Goal: Information Seeking & Learning: Compare options

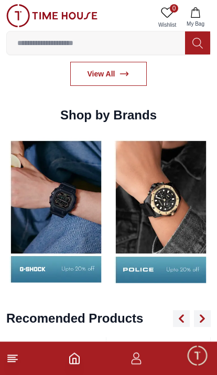
scroll to position [1037, 0]
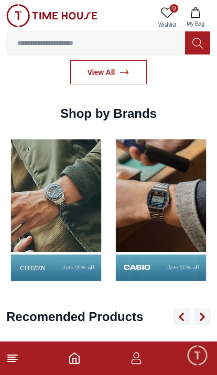
click at [130, 242] on img at bounding box center [160, 209] width 99 height 155
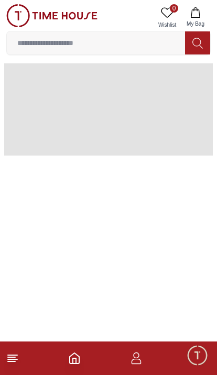
click at [141, 160] on html "100% Genuine products with International Warranty Shop From UAE | العربية | Cur…" at bounding box center [108, 80] width 217 height 160
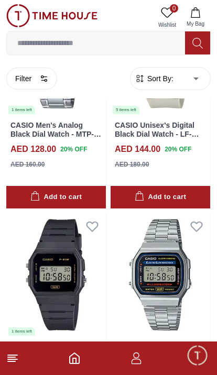
scroll to position [786, 0]
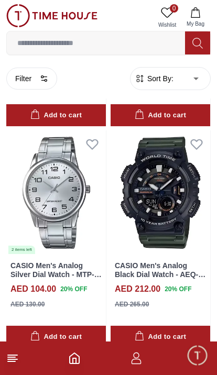
scroll to position [4488, 0]
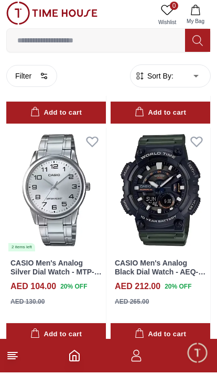
scroll to position [4530, 0]
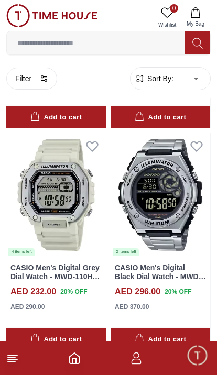
scroll to position [6741, 0]
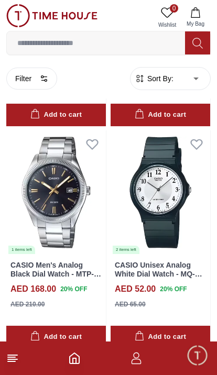
scroll to position [11115, 0]
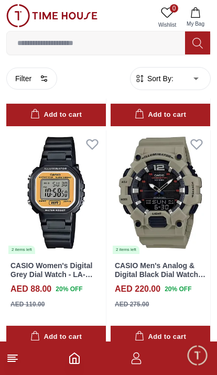
scroll to position [13353, 0]
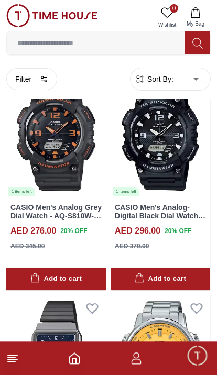
scroll to position [13561, 0]
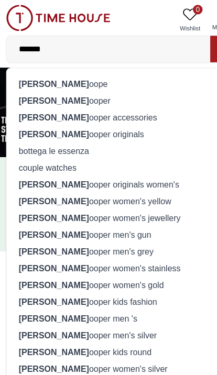
scroll to position [0, 1]
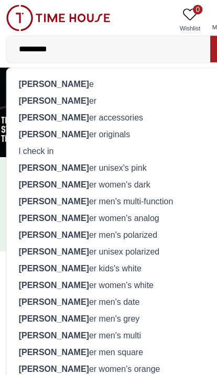
type input "**********"
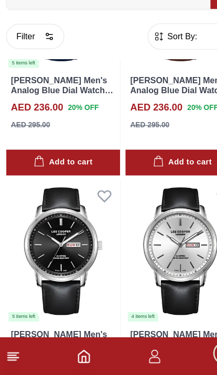
scroll to position [4137, 0]
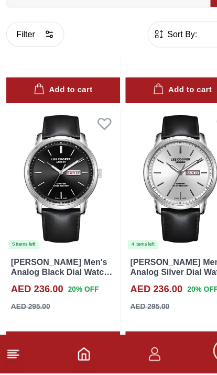
scroll to position [4198, 0]
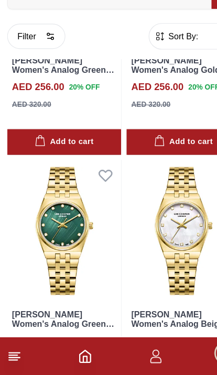
scroll to position [8598, 0]
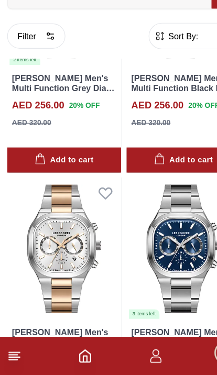
scroll to position [13049, 0]
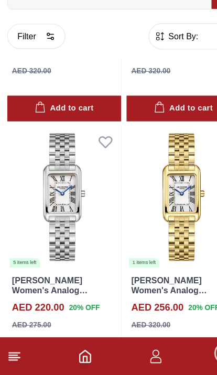
scroll to position [15265, 0]
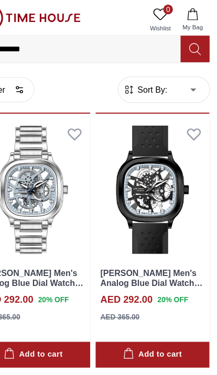
scroll to position [16657, 0]
click at [154, 181] on img at bounding box center [159, 166] width 99 height 125
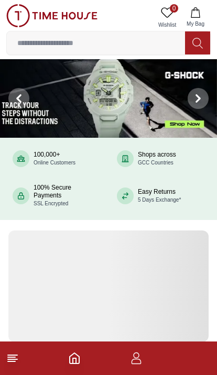
click at [55, 44] on input at bounding box center [96, 42] width 178 height 21
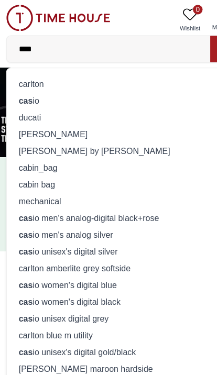
type input "*****"
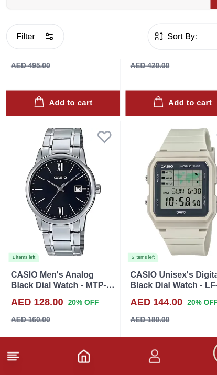
scroll to position [422, 0]
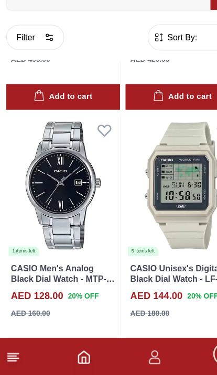
click at [166, 190] on img at bounding box center [159, 208] width 99 height 125
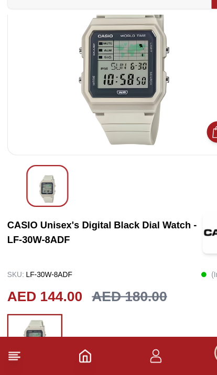
scroll to position [39, 0]
click at [12, 352] on icon at bounding box center [12, 358] width 13 height 13
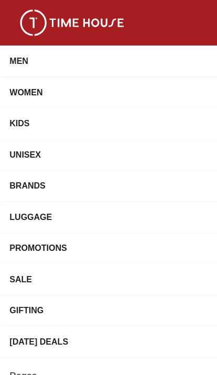
scroll to position [0, 0]
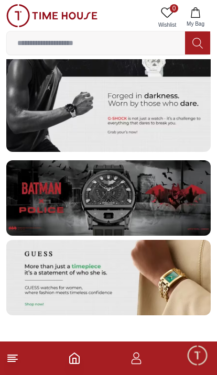
scroll to position [2136, 0]
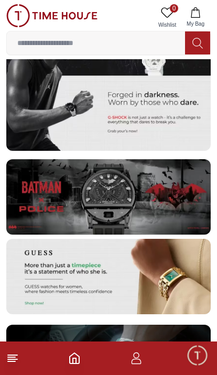
click at [66, 234] on img at bounding box center [108, 196] width 204 height 75
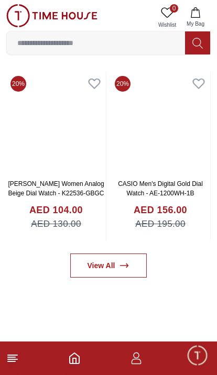
scroll to position [456, 0]
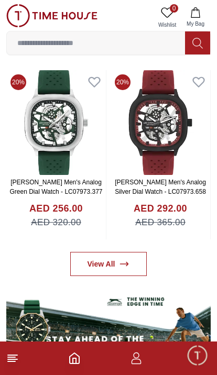
click at [50, 122] on img at bounding box center [55, 122] width 99 height 105
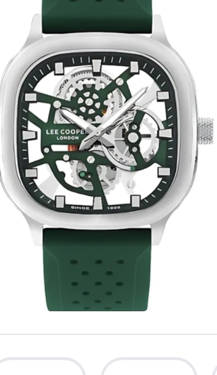
click at [30, 76] on img at bounding box center [108, 144] width 186 height 136
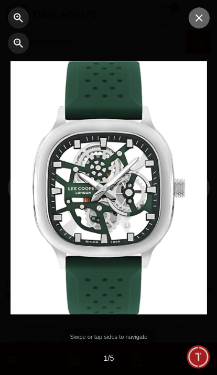
click at [196, 23] on icon "button" at bounding box center [198, 19] width 13 height 13
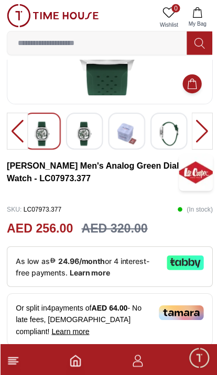
scroll to position [118, 0]
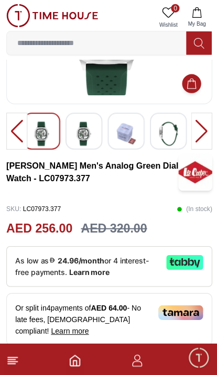
click at [19, 17] on img at bounding box center [51, 15] width 91 height 23
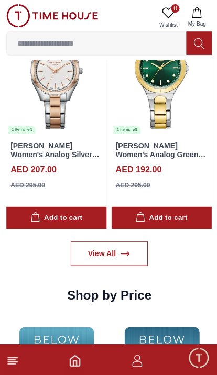
scroll to position [1362, 0]
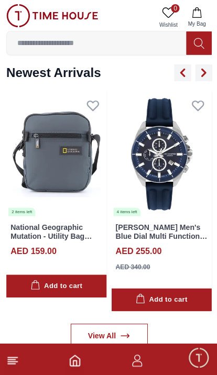
click at [36, 46] on input at bounding box center [96, 42] width 178 height 21
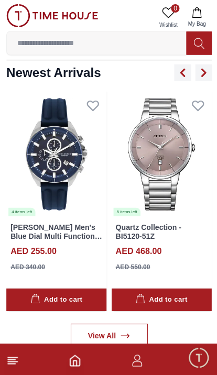
scroll to position [727, 0]
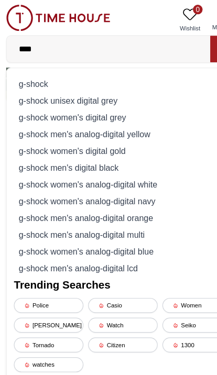
type input "****"
click at [22, 76] on div "g-shock" at bounding box center [108, 73] width 190 height 15
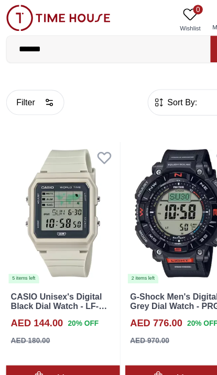
click at [94, 139] on icon at bounding box center [91, 137] width 11 height 9
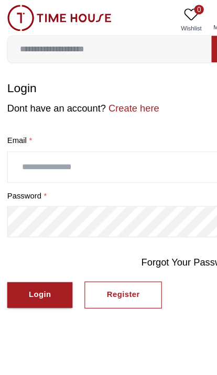
click at [15, 4] on img at bounding box center [51, 15] width 91 height 23
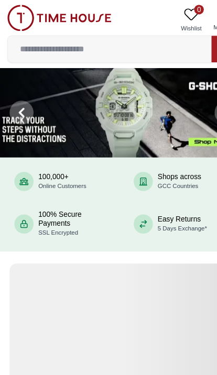
click at [48, 38] on input at bounding box center [96, 42] width 178 height 21
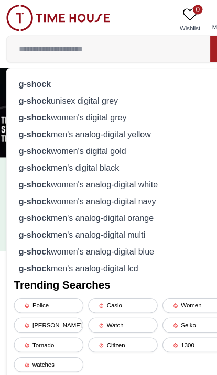
click at [21, 76] on strong "g-shock" at bounding box center [31, 73] width 28 height 8
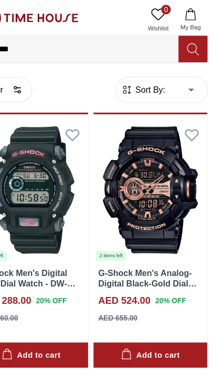
scroll to position [1351, 2]
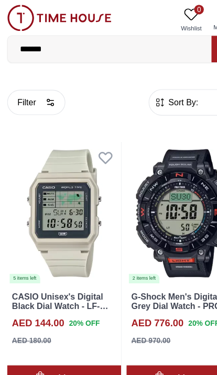
click at [51, 188] on img at bounding box center [55, 186] width 99 height 125
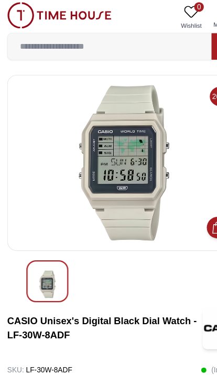
click at [15, 10] on img at bounding box center [51, 15] width 91 height 23
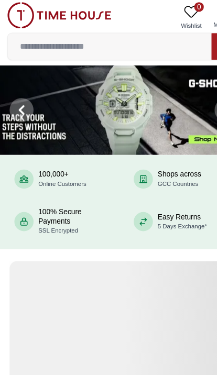
click at [35, 42] on input at bounding box center [96, 42] width 178 height 21
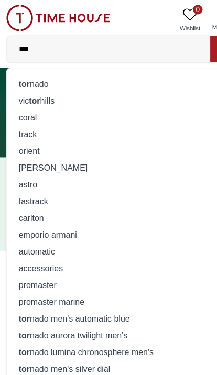
type input "***"
click at [23, 75] on strong "tor" at bounding box center [22, 73] width 10 height 8
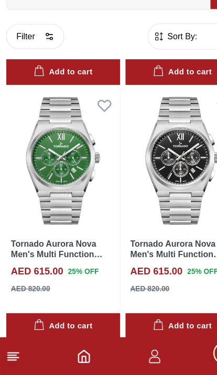
scroll to position [1336, 0]
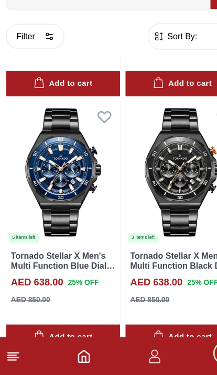
scroll to position [1986, 0]
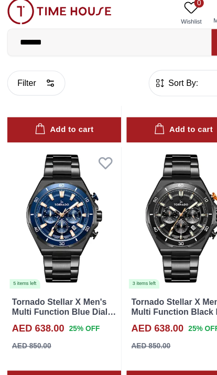
click at [18, 10] on img at bounding box center [51, 15] width 91 height 23
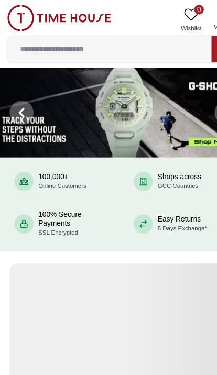
click at [39, 39] on input at bounding box center [96, 42] width 178 height 21
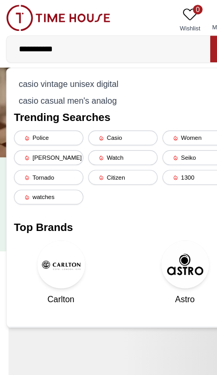
type input "**********"
click at [30, 69] on div "casio vintage unisex digital" at bounding box center [108, 73] width 190 height 15
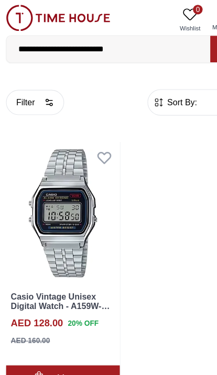
click at [20, 6] on img at bounding box center [51, 15] width 91 height 23
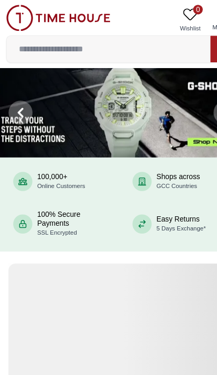
click at [42, 39] on input at bounding box center [96, 42] width 178 height 21
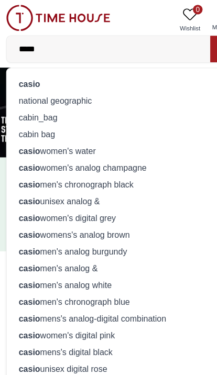
type input "*****"
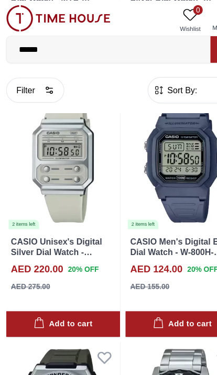
scroll to position [934, 0]
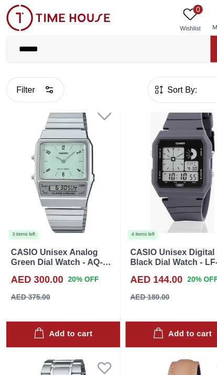
scroll to position [3808, 0]
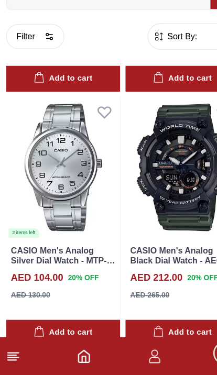
scroll to position [4198, 0]
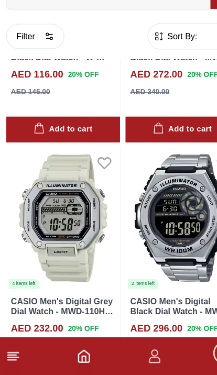
scroll to position [6409, 0]
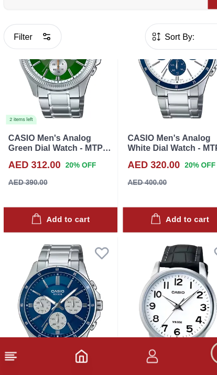
scroll to position [10807, 0]
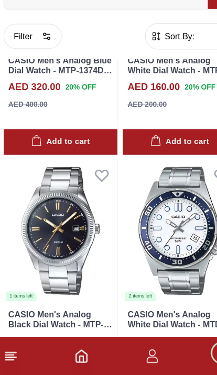
scroll to position [10836, 0]
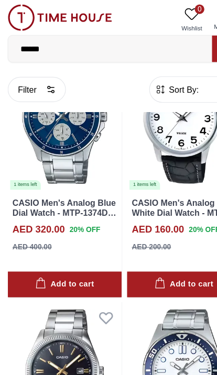
scroll to position [10727, 0]
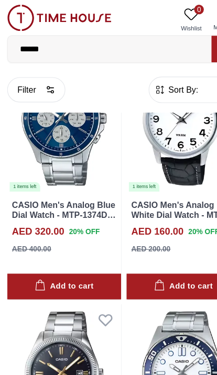
click at [16, 18] on img at bounding box center [51, 15] width 91 height 23
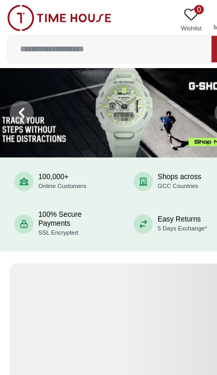
click at [31, 43] on input at bounding box center [96, 42] width 178 height 21
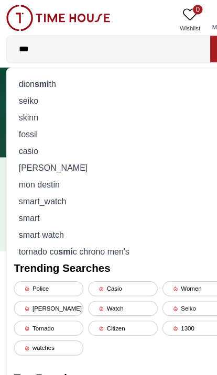
type input "***"
click at [21, 72] on div "dion smi th" at bounding box center [108, 73] width 190 height 15
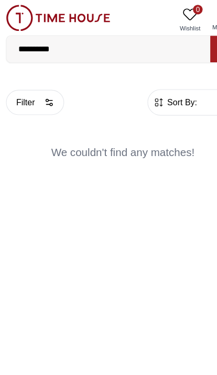
click at [58, 45] on input "**********" at bounding box center [96, 42] width 178 height 21
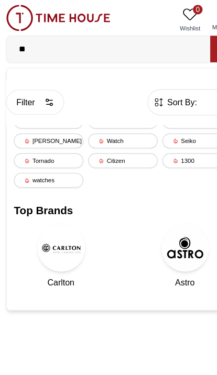
type input "*"
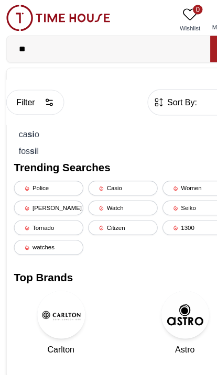
type input "*"
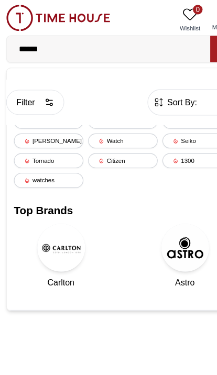
type input "******"
click at [159, 121] on div "Seiko" at bounding box center [173, 123] width 61 height 13
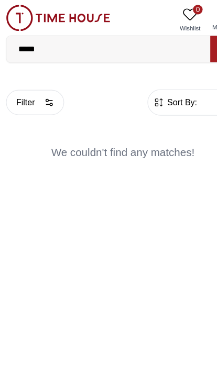
click at [49, 38] on input "*****" at bounding box center [96, 42] width 178 height 21
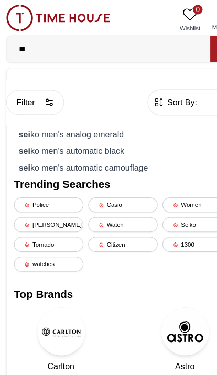
type input "*"
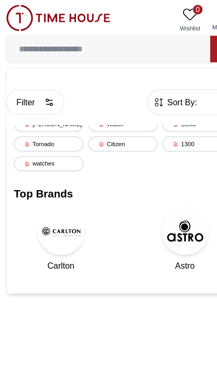
click at [113, 125] on div "Citizen" at bounding box center [108, 125] width 61 height 13
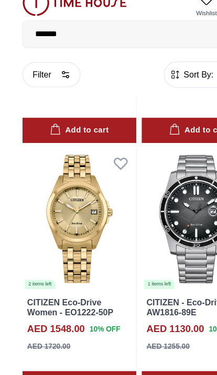
scroll to position [1971, 0]
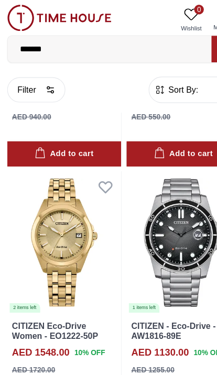
click at [51, 35] on input "*******" at bounding box center [96, 42] width 178 height 21
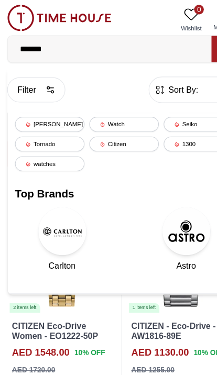
scroll to position [1921, 0]
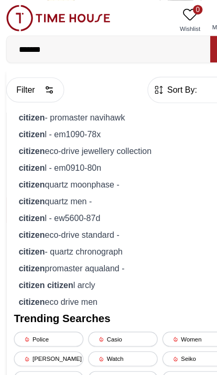
click at [51, 40] on input "*******" at bounding box center [96, 42] width 178 height 21
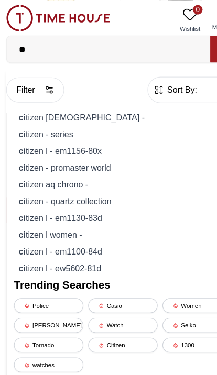
type input "*"
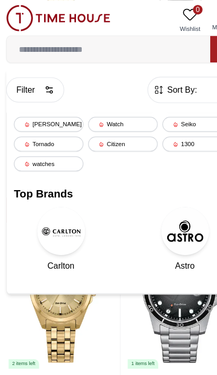
click at [171, 128] on div "1300" at bounding box center [173, 125] width 61 height 13
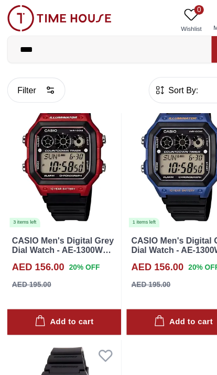
scroll to position [48, 0]
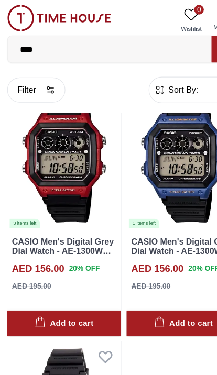
click at [41, 45] on input "****" at bounding box center [96, 42] width 178 height 21
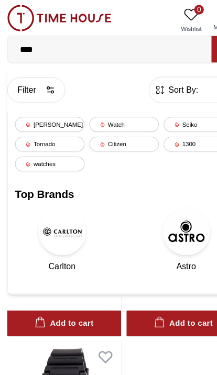
scroll to position [0, 0]
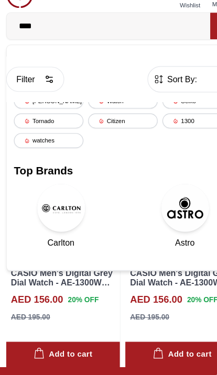
click at [36, 137] on div "watches" at bounding box center [43, 143] width 61 height 13
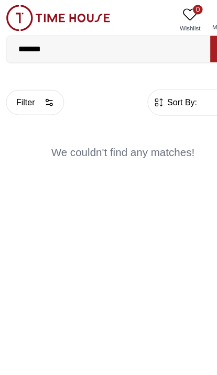
click at [15, 18] on img at bounding box center [51, 15] width 91 height 23
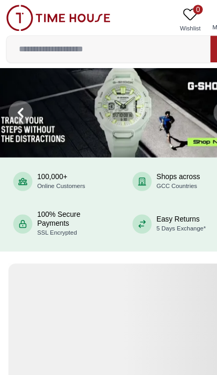
click at [51, 44] on input at bounding box center [96, 42] width 178 height 21
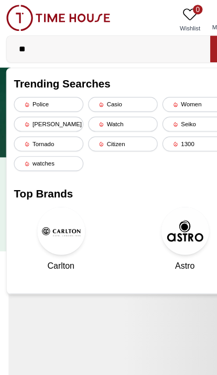
type input "*"
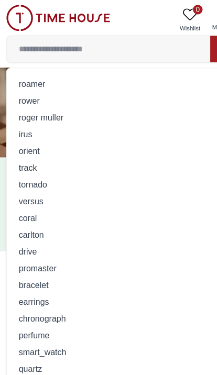
click at [48, 15] on img at bounding box center [51, 15] width 91 height 23
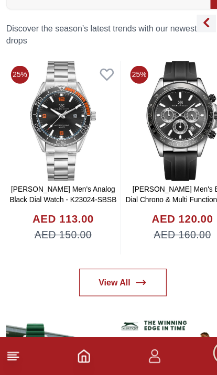
scroll to position [426, 0]
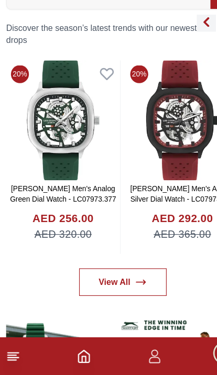
click at [50, 112] on img at bounding box center [55, 151] width 99 height 105
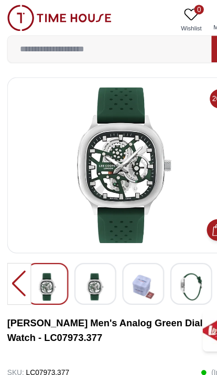
click at [14, 9] on img at bounding box center [51, 15] width 91 height 23
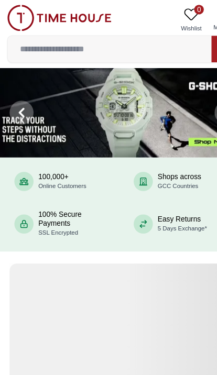
click at [48, 39] on input at bounding box center [96, 42] width 178 height 21
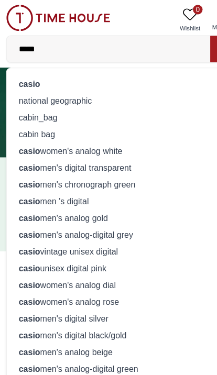
type input "*****"
click at [18, 74] on strong "casio" at bounding box center [26, 73] width 19 height 8
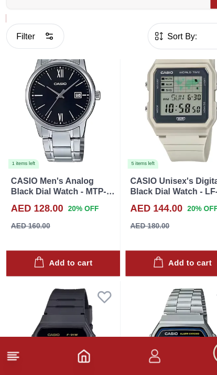
scroll to position [498, 0]
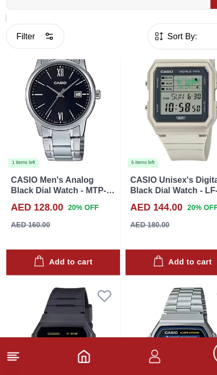
click at [155, 120] on img at bounding box center [159, 132] width 99 height 125
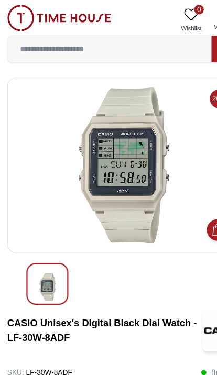
click at [19, 15] on img at bounding box center [51, 15] width 91 height 23
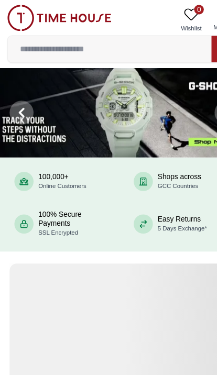
click at [41, 43] on input at bounding box center [96, 42] width 178 height 21
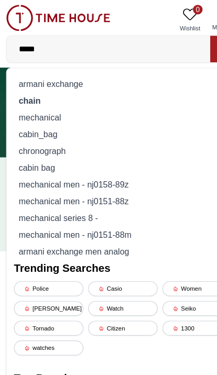
type input "*****"
click at [21, 86] on strong "chain" at bounding box center [26, 88] width 19 height 8
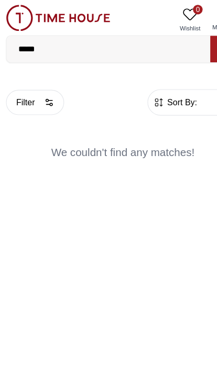
click at [50, 41] on input "*****" at bounding box center [96, 42] width 178 height 21
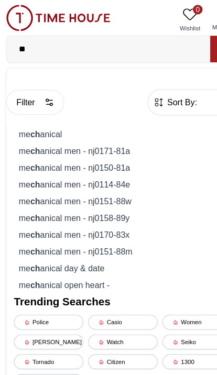
type input "*"
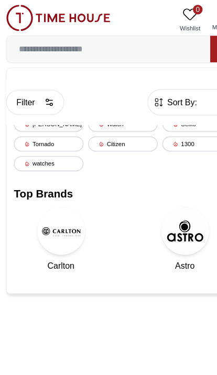
click at [33, 112] on div "[PERSON_NAME]" at bounding box center [43, 108] width 61 height 13
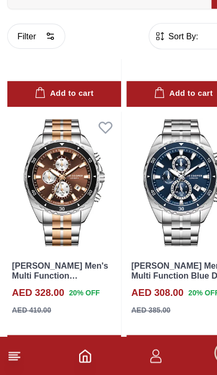
scroll to position [5970, 0]
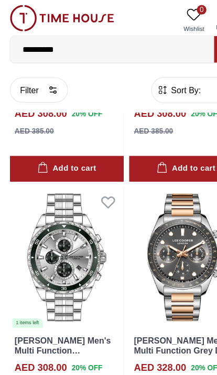
scroll to position [6393, 0]
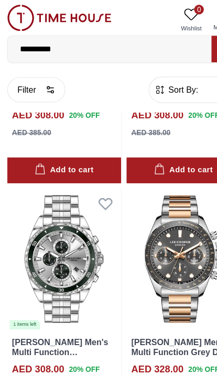
click at [13, 13] on img at bounding box center [51, 15] width 91 height 23
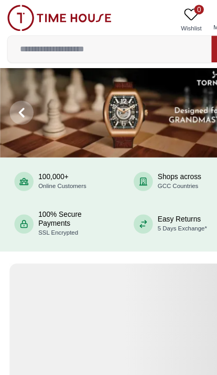
click at [32, 41] on input at bounding box center [96, 42] width 178 height 21
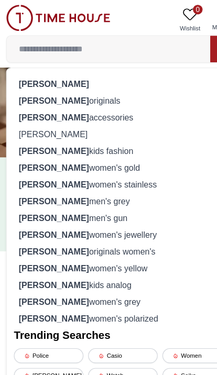
click at [24, 81] on div "lee cooper originals" at bounding box center [108, 88] width 190 height 15
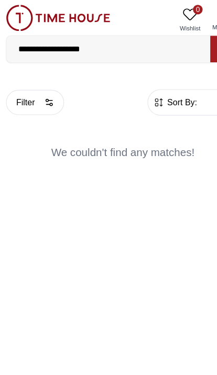
click at [18, 17] on img at bounding box center [51, 15] width 91 height 23
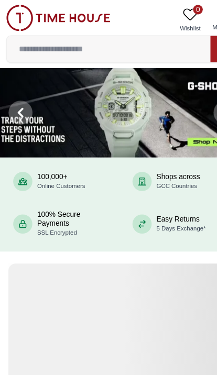
click at [22, 46] on input at bounding box center [96, 42] width 178 height 21
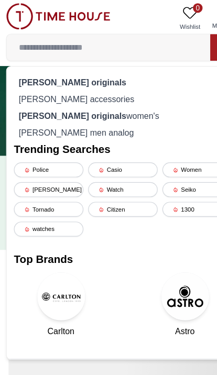
click at [30, 143] on div "Police" at bounding box center [43, 149] width 61 height 13
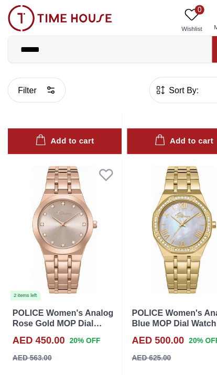
scroll to position [1314, 0]
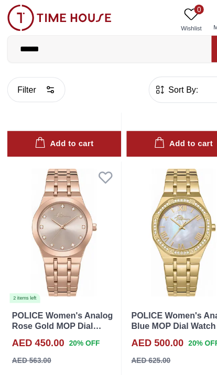
click at [17, 22] on img at bounding box center [51, 15] width 91 height 23
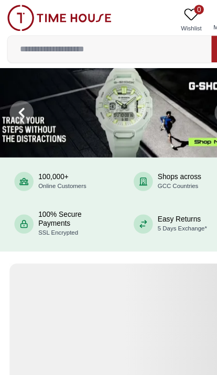
click at [35, 52] on input at bounding box center [96, 42] width 178 height 21
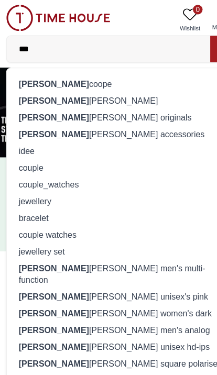
type input "***"
click at [18, 73] on strong "[PERSON_NAME]" at bounding box center [47, 73] width 61 height 8
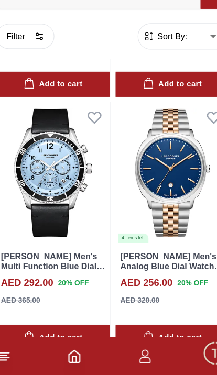
scroll to position [1983, 0]
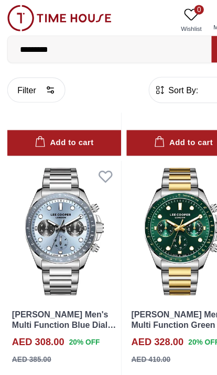
scroll to position [7081, 0]
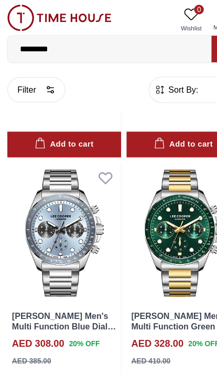
click at [67, 48] on input "*********" at bounding box center [96, 42] width 178 height 21
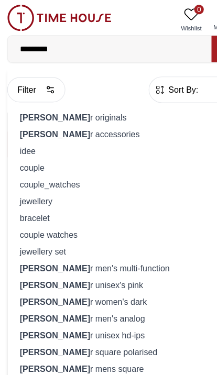
scroll to position [7032, 0]
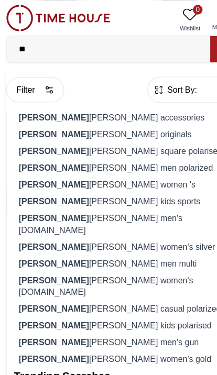
type input "*"
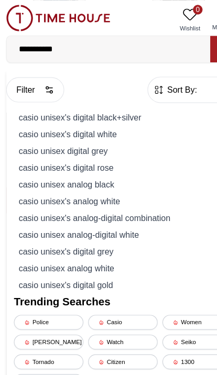
type input "**********"
click at [18, 160] on div "casio unisex analog black" at bounding box center [108, 161] width 190 height 15
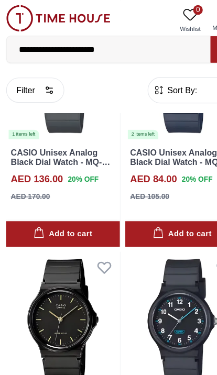
click at [108, 41] on input "**********" at bounding box center [96, 42] width 178 height 21
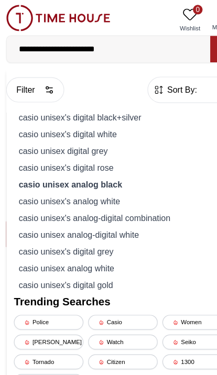
scroll to position [76, 0]
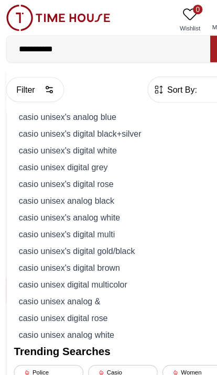
type input "**********"
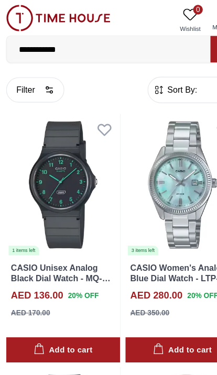
scroll to position [1347, 0]
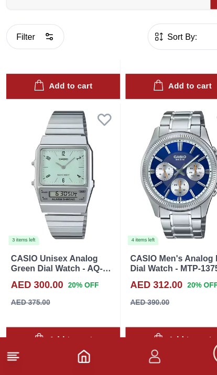
scroll to position [1983, 0]
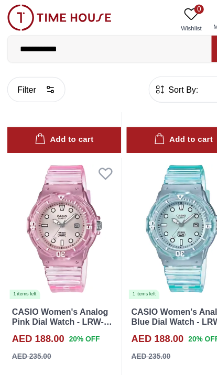
scroll to position [5967, 0]
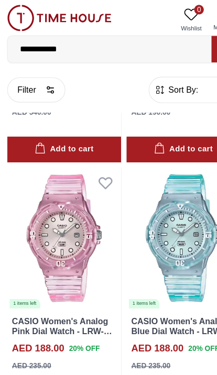
click at [16, 18] on img at bounding box center [51, 15] width 91 height 23
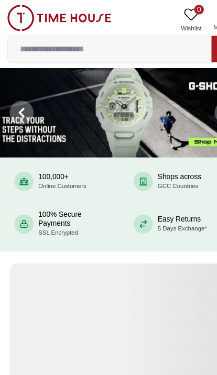
click at [28, 42] on input at bounding box center [96, 42] width 178 height 21
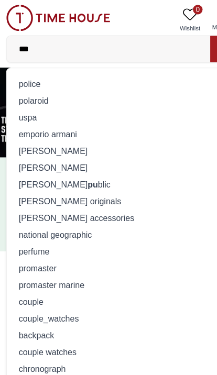
type input "****"
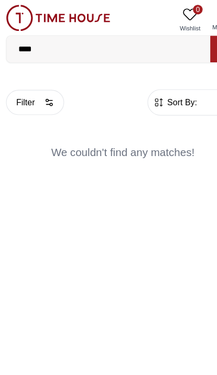
click at [41, 43] on input "****" at bounding box center [96, 42] width 178 height 21
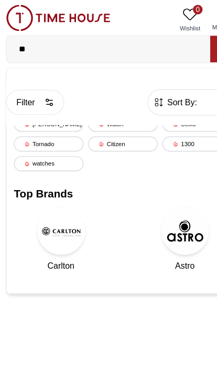
type input "*"
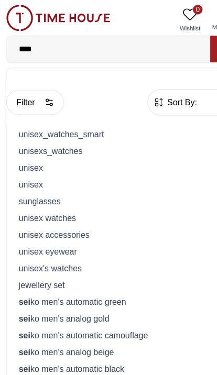
type input "*****"
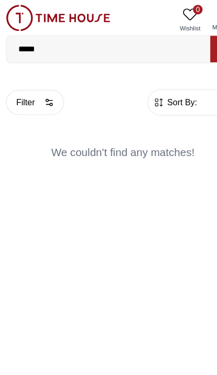
click at [21, 18] on img at bounding box center [51, 15] width 91 height 23
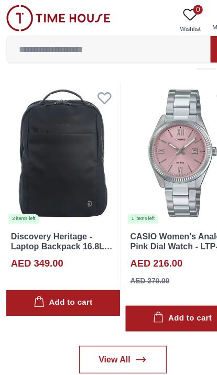
scroll to position [795, 0]
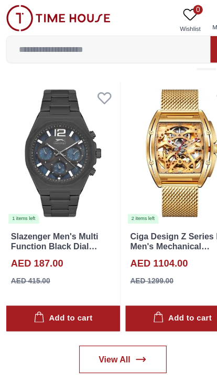
click at [50, 138] on img at bounding box center [55, 134] width 99 height 125
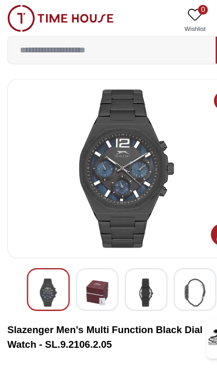
click at [15, 16] on img at bounding box center [51, 15] width 91 height 23
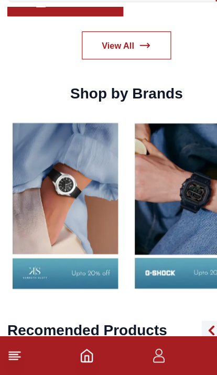
scroll to position [1034, 0]
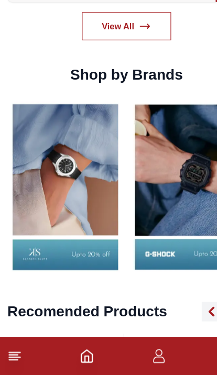
click at [42, 154] on img at bounding box center [55, 213] width 99 height 155
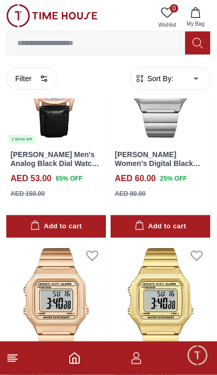
scroll to position [369, 0]
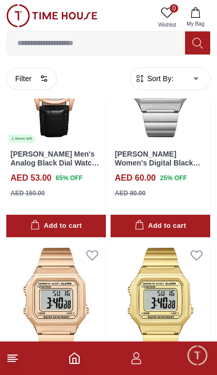
click at [170, 206] on div "AED 60.00 25 % OFF AED 80.00" at bounding box center [160, 189] width 91 height 35
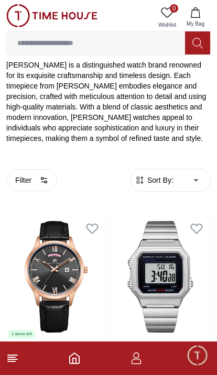
scroll to position [0, 0]
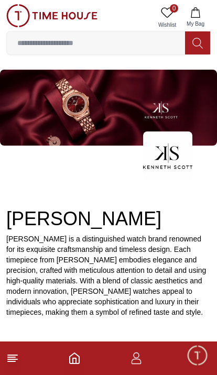
click at [198, 352] on span "Minimize live chat window" at bounding box center [197, 355] width 30 height 30
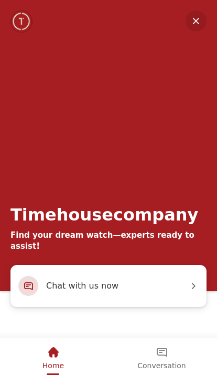
scroll to position [128, 0]
click at [17, 22] on img "Company logo" at bounding box center [22, 21] width 20 height 21
click at [192, 21] on em "Minimize" at bounding box center [195, 20] width 21 height 21
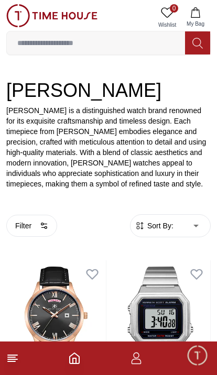
click at [16, 9] on img at bounding box center [51, 15] width 91 height 23
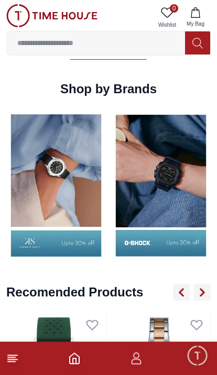
scroll to position [1062, 0]
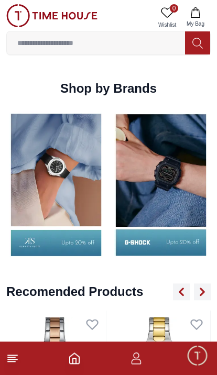
click at [54, 243] on img at bounding box center [55, 184] width 99 height 155
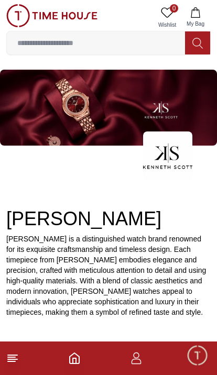
click at [24, 20] on img at bounding box center [51, 15] width 91 height 23
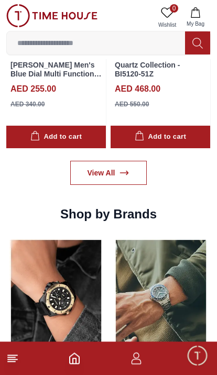
scroll to position [937, 0]
click at [98, 166] on link "View All" at bounding box center [108, 173] width 77 height 24
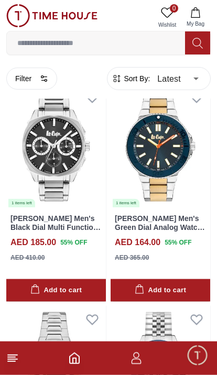
scroll to position [1148, 0]
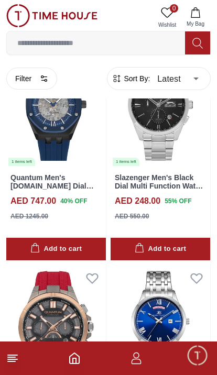
scroll to position [2736, 0]
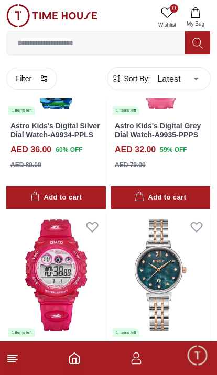
scroll to position [6407, 0]
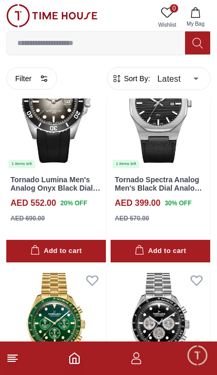
scroll to position [8571, 0]
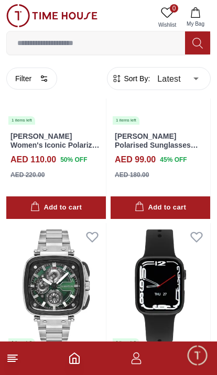
scroll to position [10806, 0]
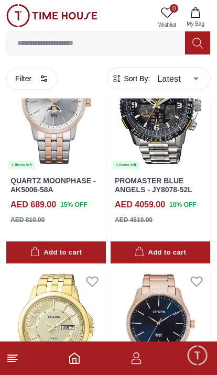
scroll to position [12933, 0]
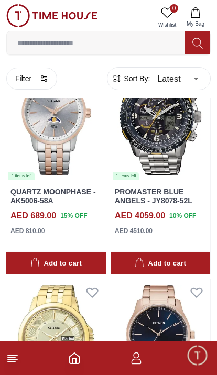
scroll to position [13046, 0]
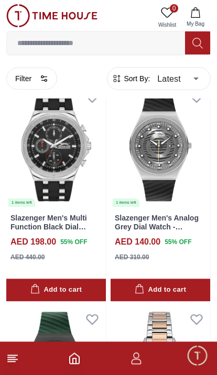
scroll to position [17421, 0]
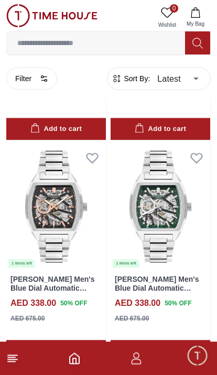
scroll to position [15951, 0]
click at [165, 193] on img at bounding box center [159, 206] width 99 height 125
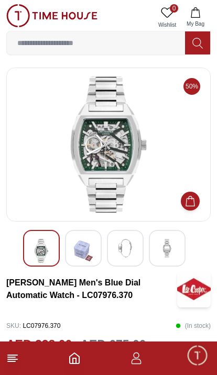
click at [107, 136] on img at bounding box center [108, 144] width 186 height 136
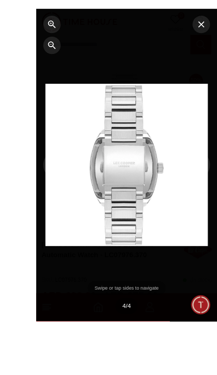
scroll to position [48, 0]
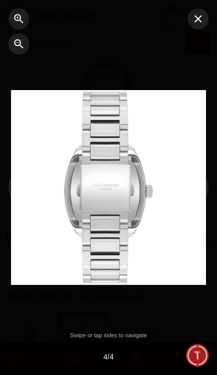
click at [199, 22] on icon "button" at bounding box center [198, 19] width 13 height 13
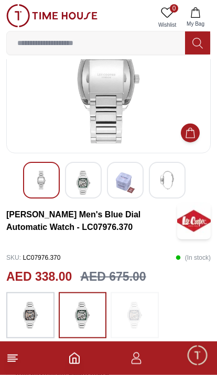
scroll to position [67, 0]
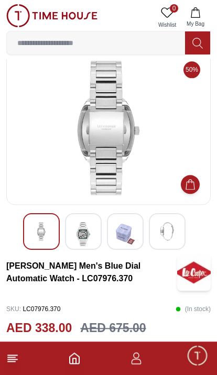
click at [77, 236] on img at bounding box center [83, 234] width 19 height 24
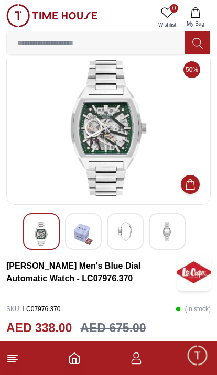
click at [115, 133] on img at bounding box center [108, 128] width 186 height 136
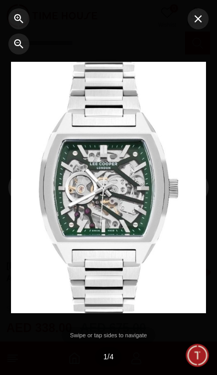
click at [200, 25] on button "button" at bounding box center [197, 18] width 21 height 21
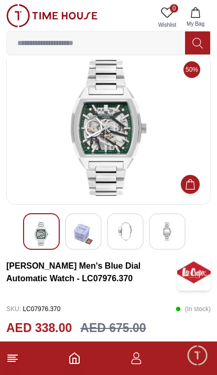
click at [27, 13] on img at bounding box center [51, 15] width 91 height 23
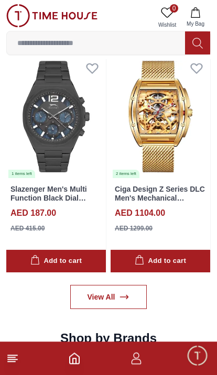
scroll to position [813, 0]
click at [111, 303] on link "View All" at bounding box center [108, 297] width 77 height 24
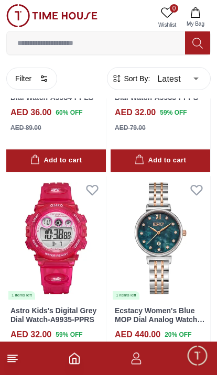
scroll to position [6407, 0]
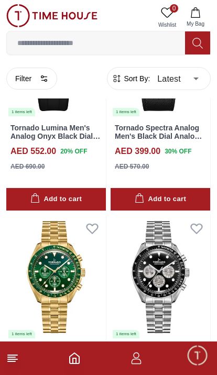
scroll to position [8620, 0]
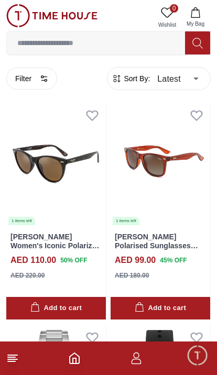
scroll to position [10716, 0]
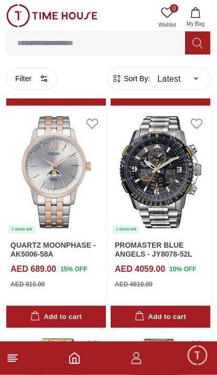
scroll to position [13032, 0]
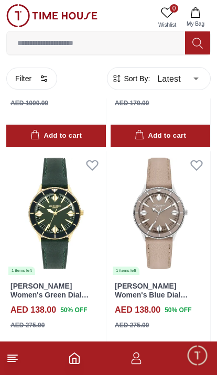
scroll to position [15240, 0]
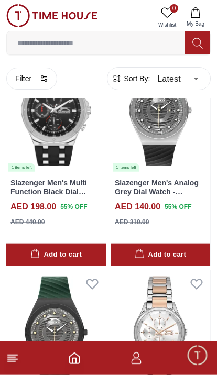
scroll to position [17460, 0]
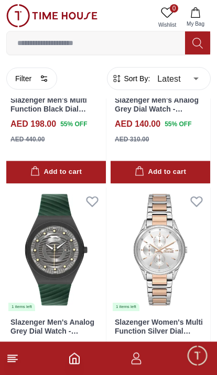
click at [110, 44] on input at bounding box center [96, 42] width 178 height 21
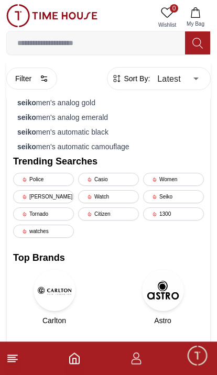
scroll to position [17422, 0]
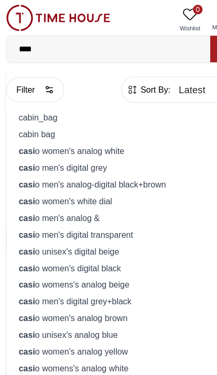
type input "*****"
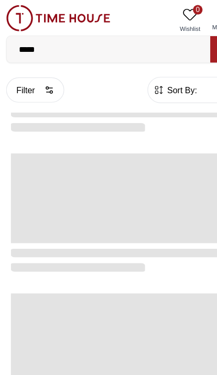
type input "******"
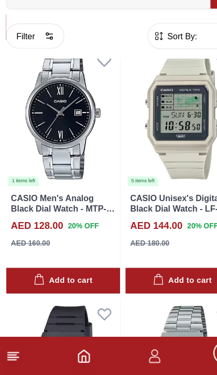
scroll to position [484, 0]
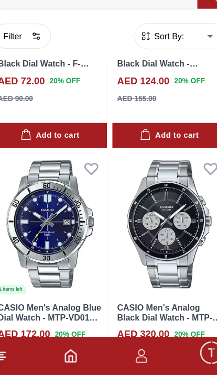
scroll to position [1983, 0]
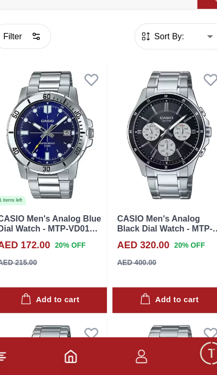
scroll to position [2019, 0]
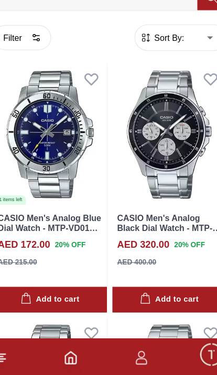
click at [63, 132] on img at bounding box center [55, 163] width 99 height 125
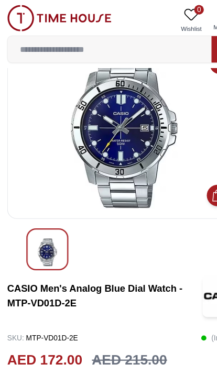
scroll to position [25, 0]
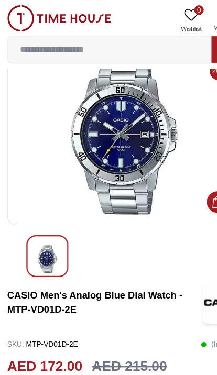
scroll to position [25, 0]
click at [17, 19] on img at bounding box center [51, 15] width 91 height 23
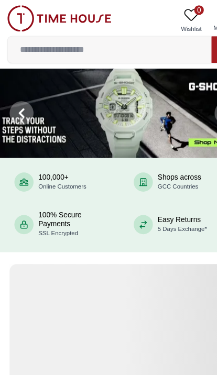
click at [127, 48] on input at bounding box center [96, 42] width 178 height 21
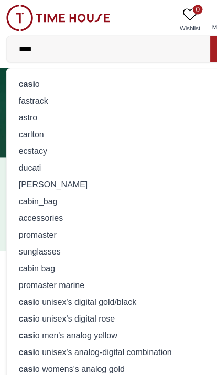
type input "*****"
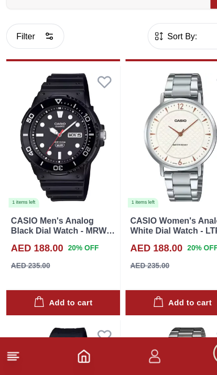
scroll to position [1607, 0]
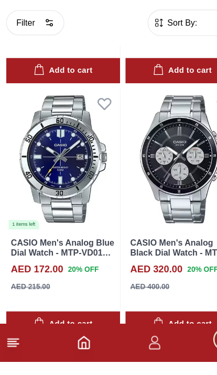
scroll to position [1983, 0]
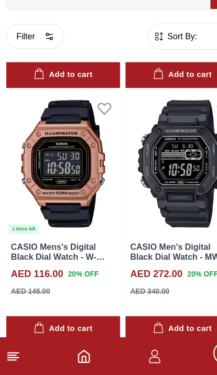
scroll to position [6317, 0]
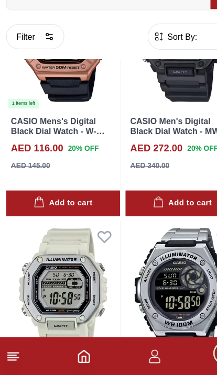
scroll to position [6409, 0]
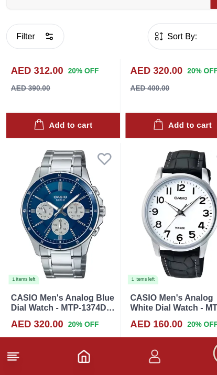
scroll to position [10734, 0]
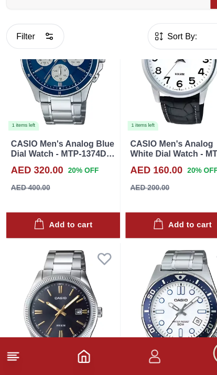
scroll to position [10836, 0]
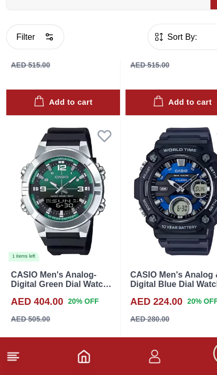
click at [153, 352] on div "Add to cart" at bounding box center [159, 358] width 51 height 12
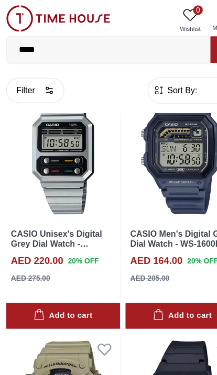
scroll to position [15094, 0]
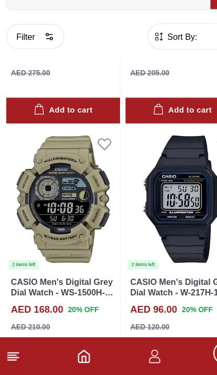
scroll to position [15263, 0]
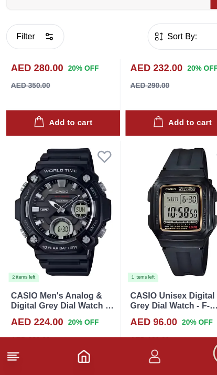
scroll to position [19635, 0]
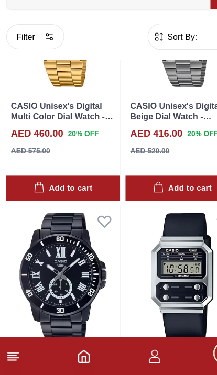
scroll to position [21873, 0]
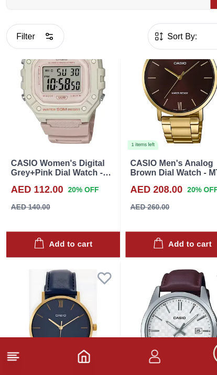
scroll to position [24039, 0]
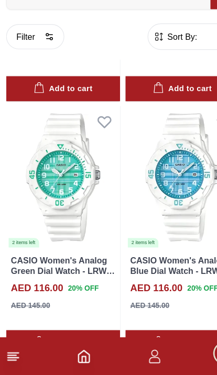
scroll to position [26161, 0]
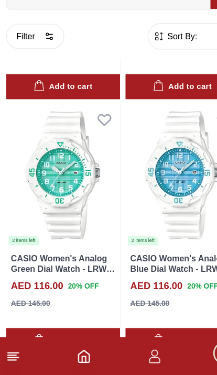
scroll to position [26330, 0]
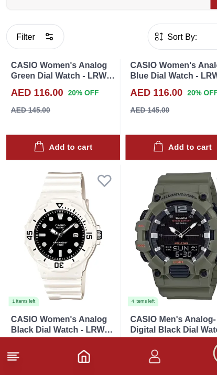
scroll to position [26329, 0]
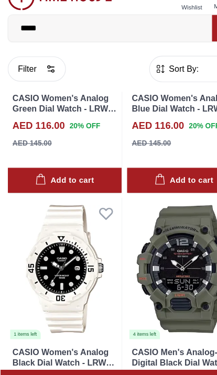
click at [64, 32] on input "*****" at bounding box center [96, 42] width 178 height 21
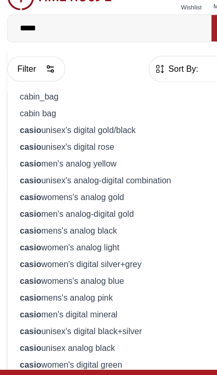
scroll to position [26280, 0]
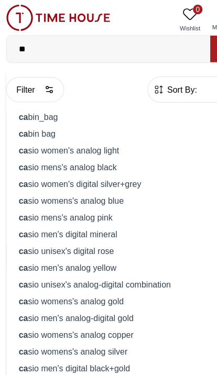
type input "*"
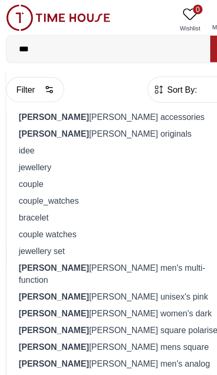
type input "***"
click at [114, 94] on div "Filter Sort By: ​ ****** ​" at bounding box center [108, 79] width 204 height 40
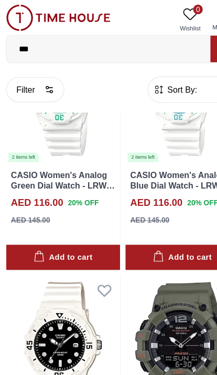
click at [58, 50] on input "***" at bounding box center [96, 42] width 178 height 21
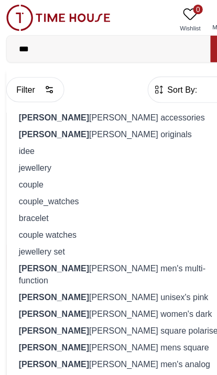
scroll to position [26231, 0]
click at [91, 118] on div "[PERSON_NAME] originals" at bounding box center [108, 117] width 190 height 15
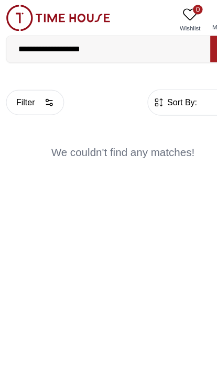
click at [118, 43] on input "**********" at bounding box center [96, 42] width 178 height 21
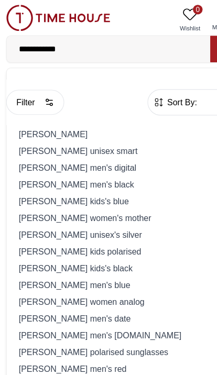
type input "**********"
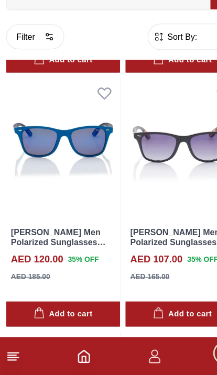
scroll to position [6439, 0]
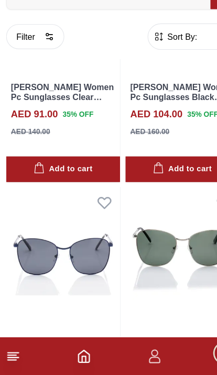
scroll to position [8711, 0]
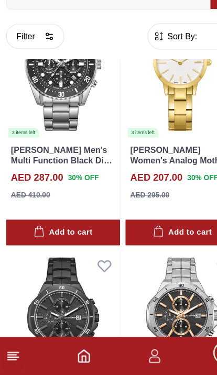
scroll to position [10830, 0]
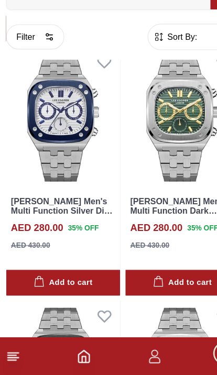
scroll to position [13051, 0]
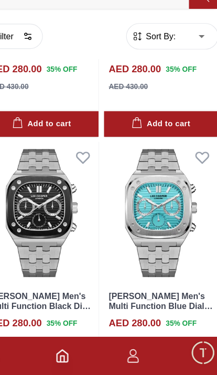
scroll to position [13135, 0]
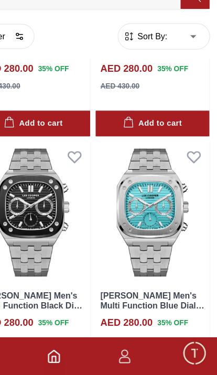
click at [140, 170] on img at bounding box center [159, 232] width 99 height 125
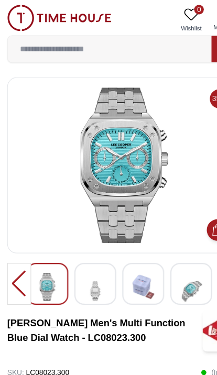
click at [20, 10] on img at bounding box center [51, 15] width 91 height 23
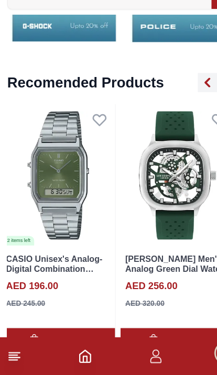
scroll to position [1235, 0]
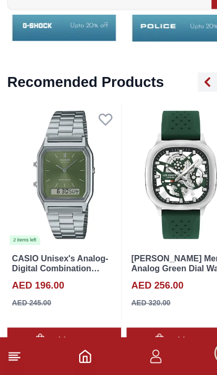
click at [149, 167] on img at bounding box center [159, 199] width 99 height 125
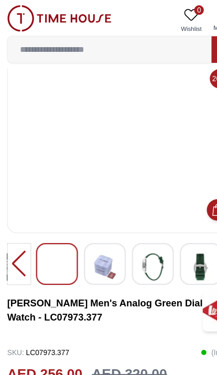
scroll to position [17, 0]
